Goal: Browse casually: Explore the website without a specific task or goal

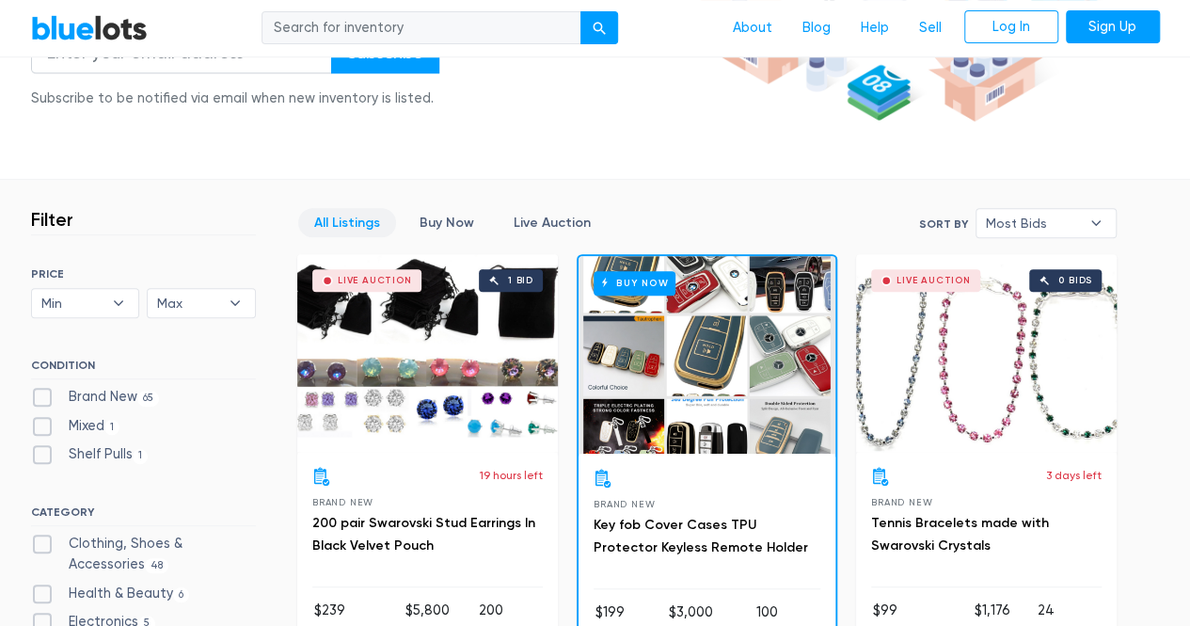
scroll to position [470, 0]
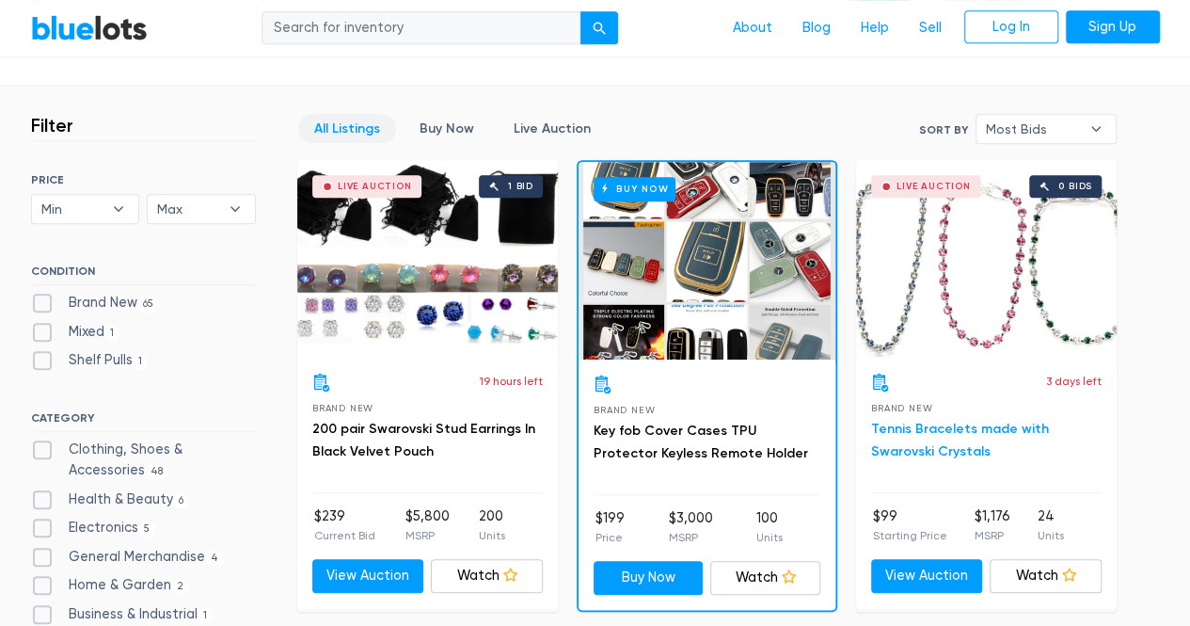
click at [918, 428] on link "Tennis Bracelets made with Swarovski Crystals" at bounding box center [960, 440] width 178 height 39
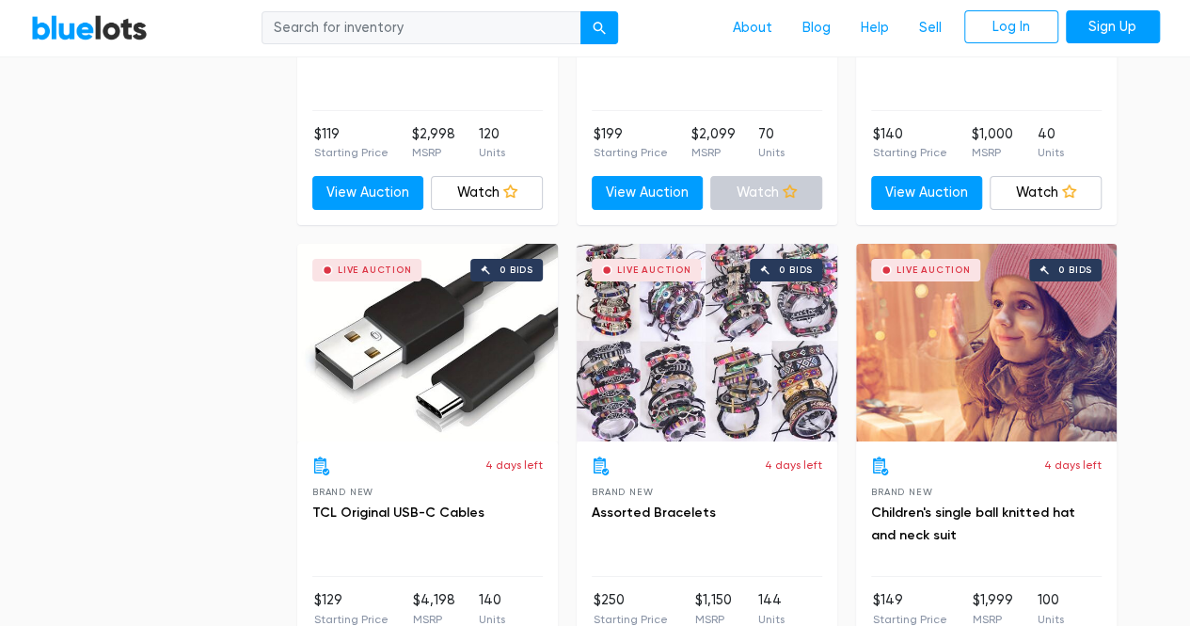
scroll to position [3388, 0]
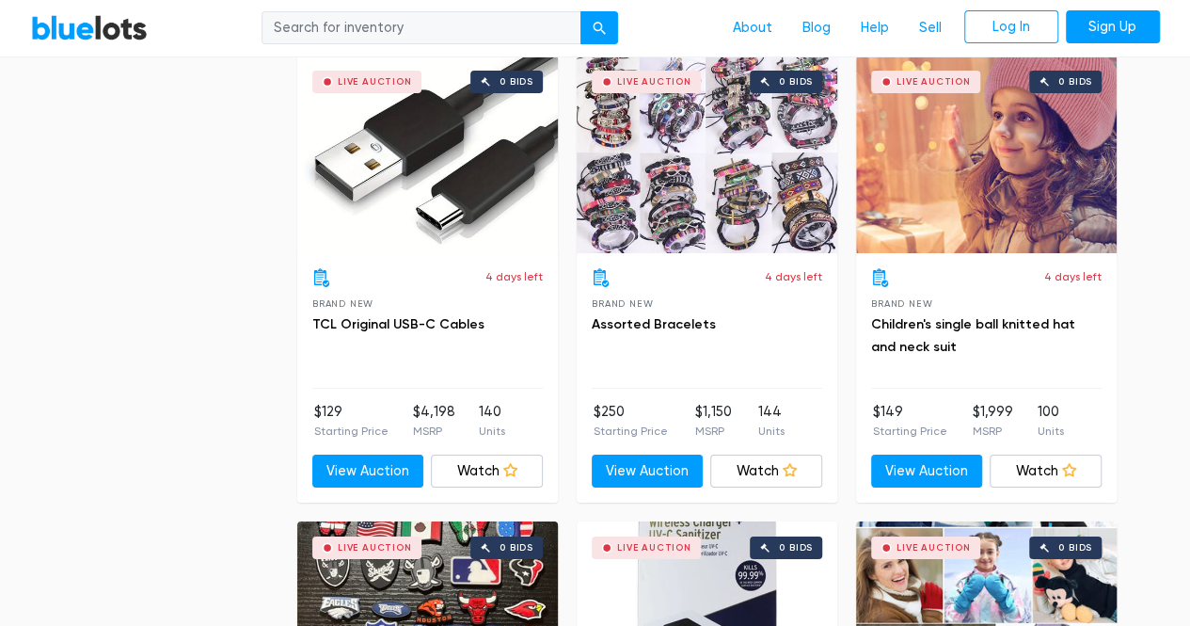
click at [405, 139] on div "Live Auction 0 bids" at bounding box center [427, 155] width 261 height 198
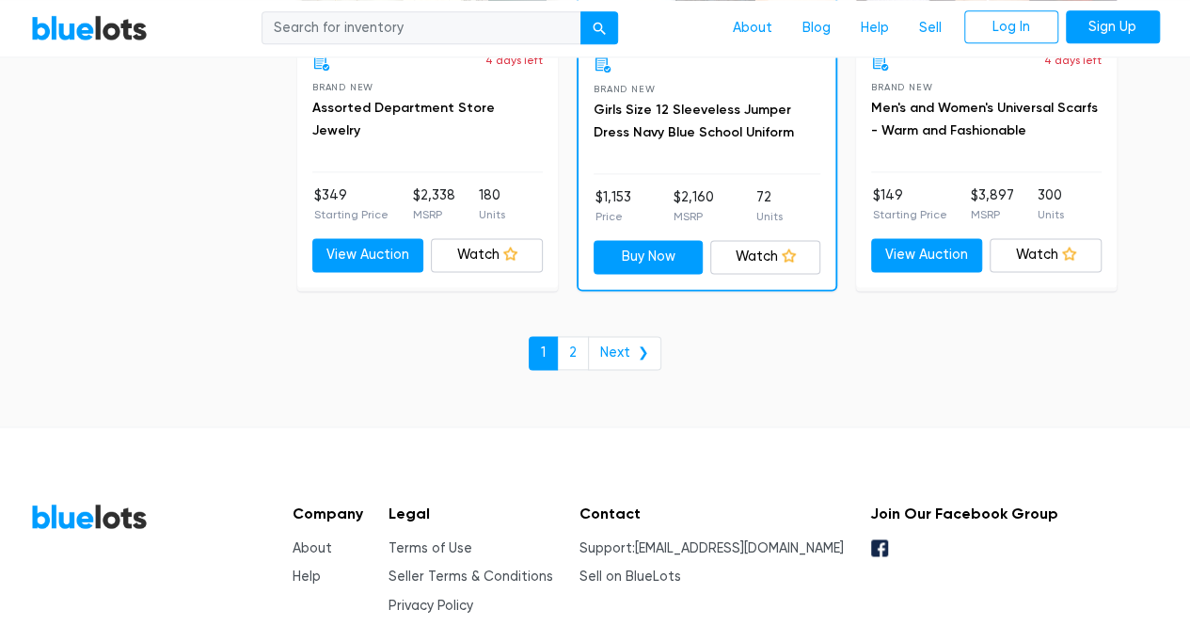
scroll to position [8281, 0]
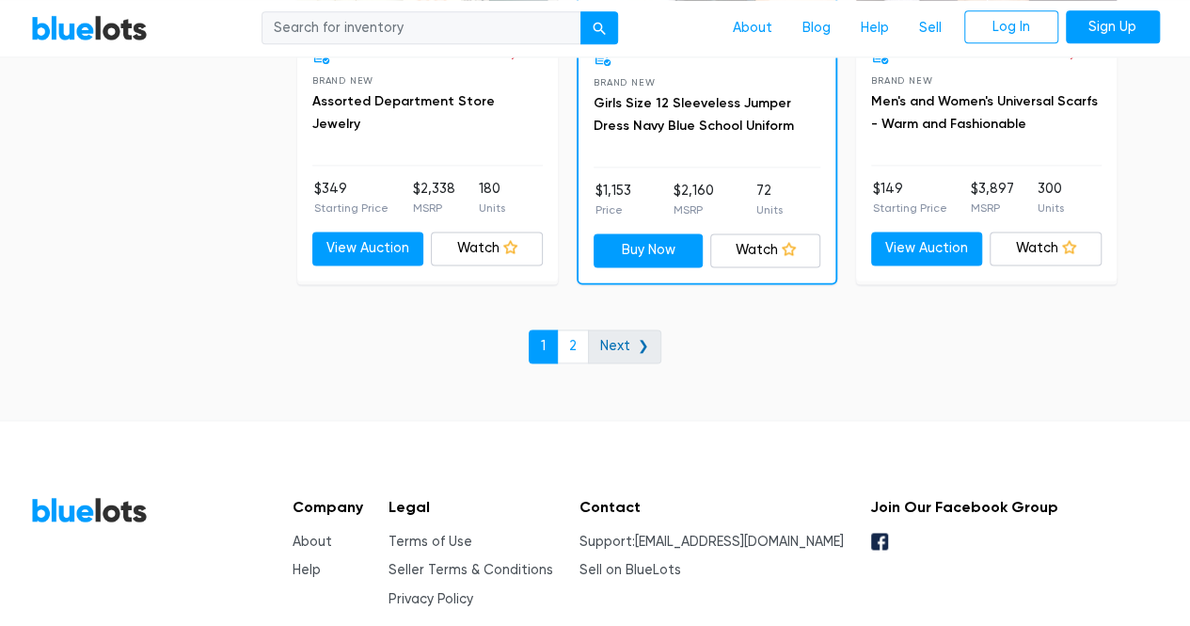
click at [619, 333] on link "Next ❯" at bounding box center [624, 346] width 73 height 34
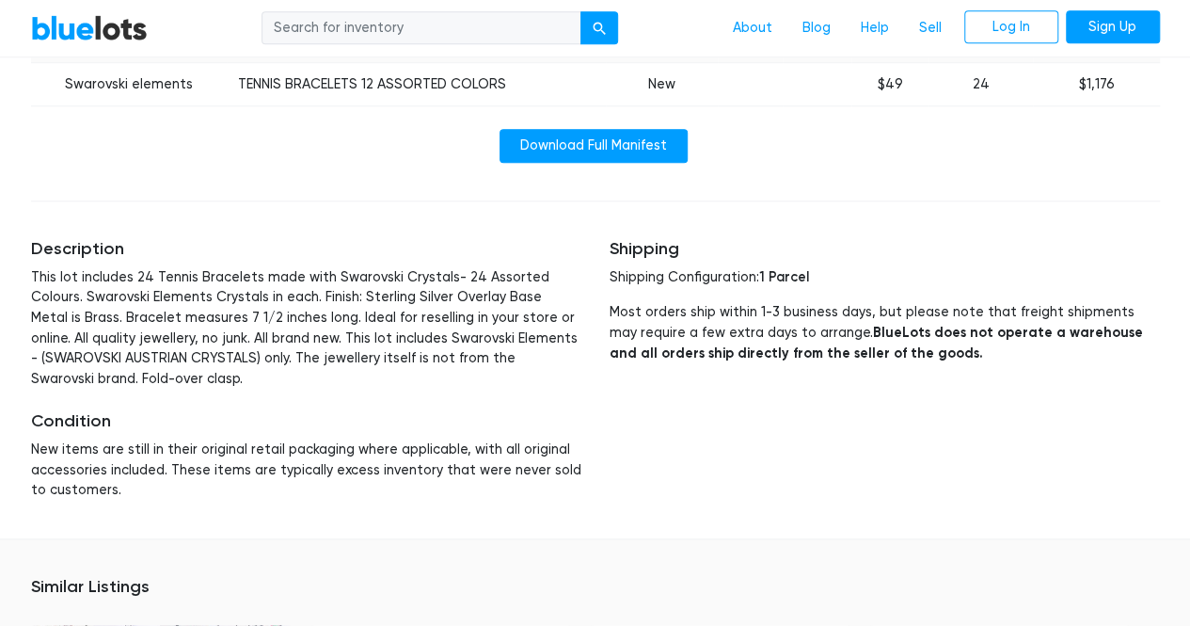
scroll to position [847, 0]
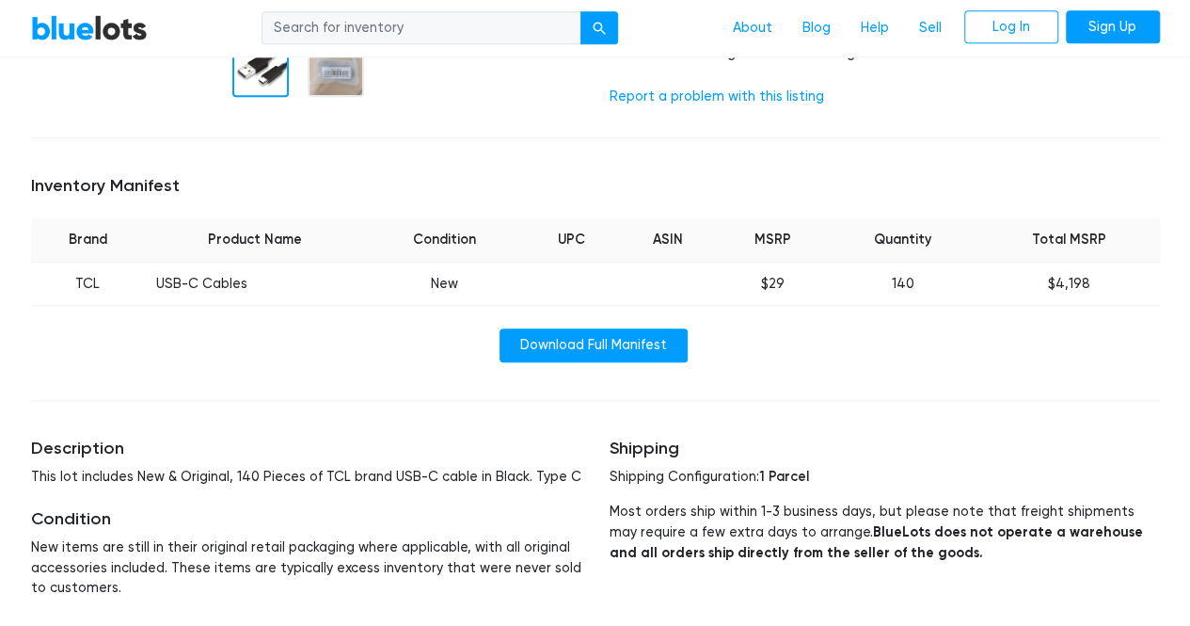
scroll to position [659, 0]
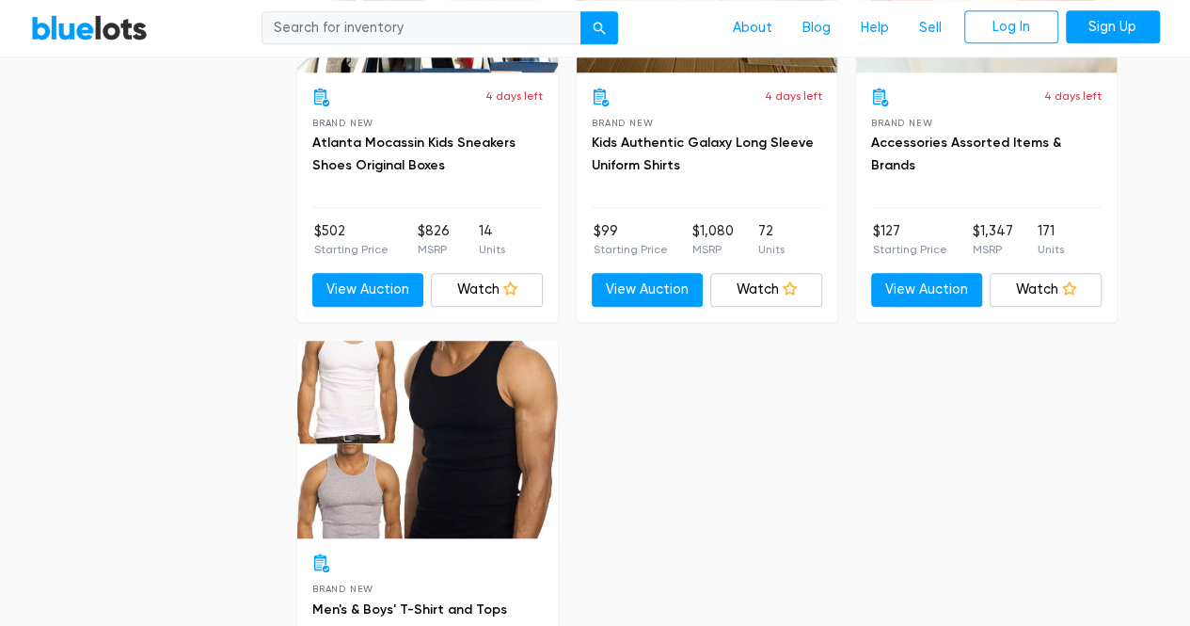
scroll to position [4140, 0]
